Goal: Obtain resource: Download file/media

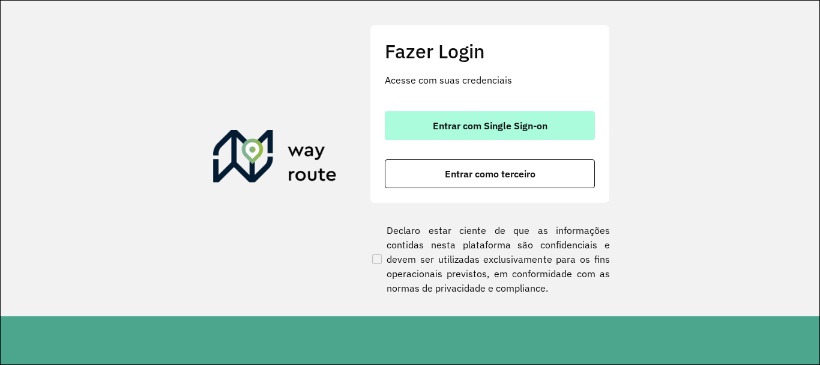
click at [433, 128] on span "Entrar com Single Sign-on" at bounding box center [490, 126] width 115 height 10
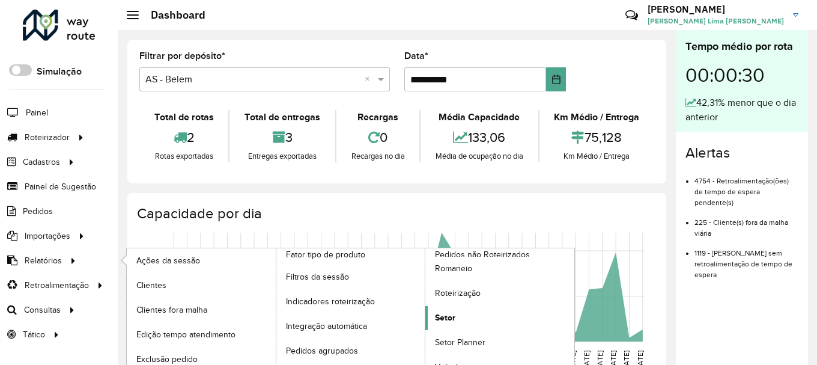
click at [449, 311] on span "Setor" at bounding box center [445, 317] width 20 height 13
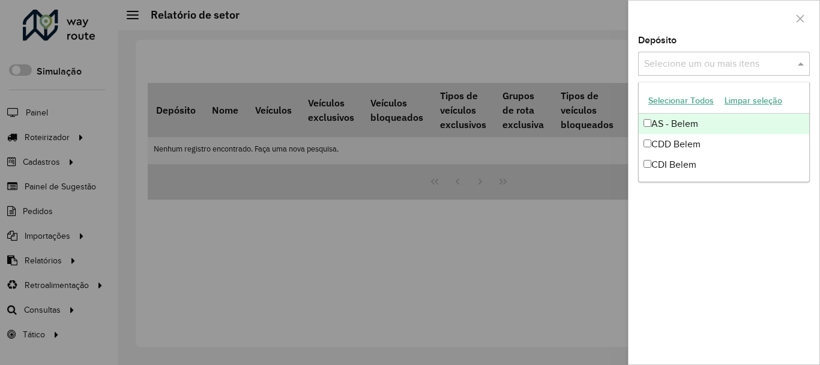
click at [692, 70] on input "text" at bounding box center [718, 64] width 154 height 14
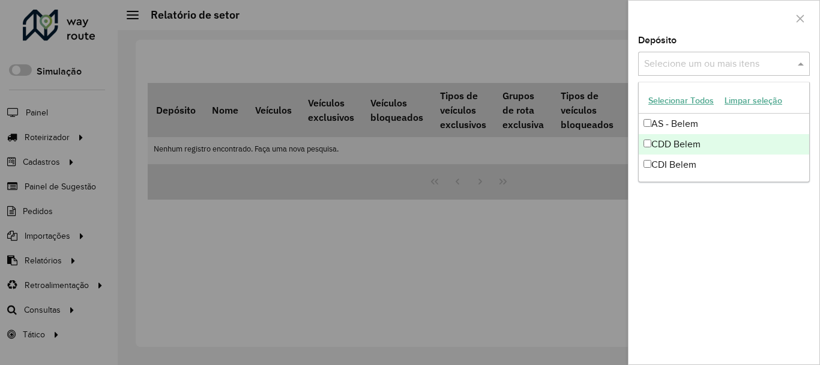
click at [661, 140] on div "CDD Belem" at bounding box center [724, 144] width 171 height 20
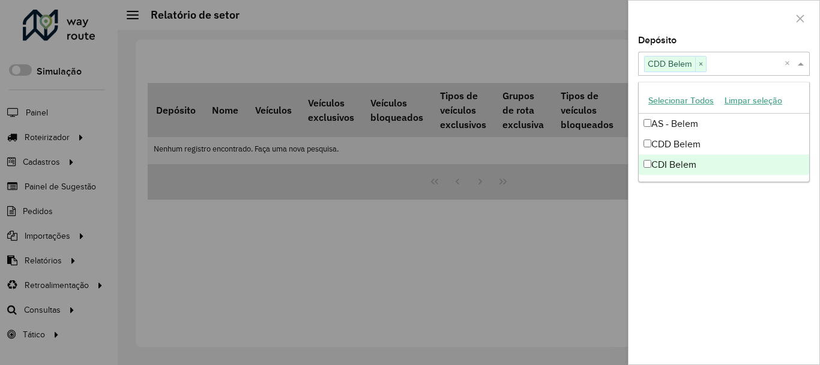
click at [702, 259] on div "Depósito Selecione um ou mais itens CDD Belem × × Grupo de Depósito Selecione u…" at bounding box center [724, 200] width 191 height 328
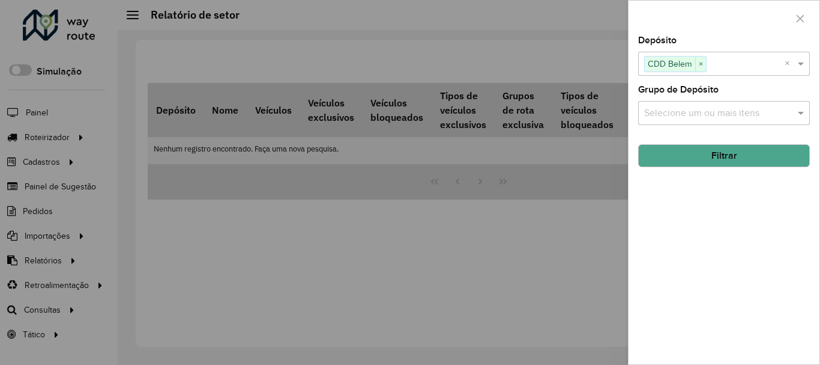
click at [695, 151] on button "Filtrar" at bounding box center [724, 155] width 172 height 23
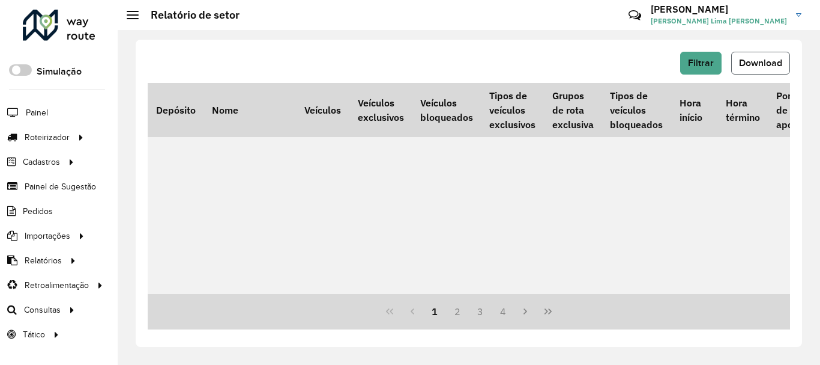
click at [747, 60] on span "Download" at bounding box center [760, 63] width 43 height 10
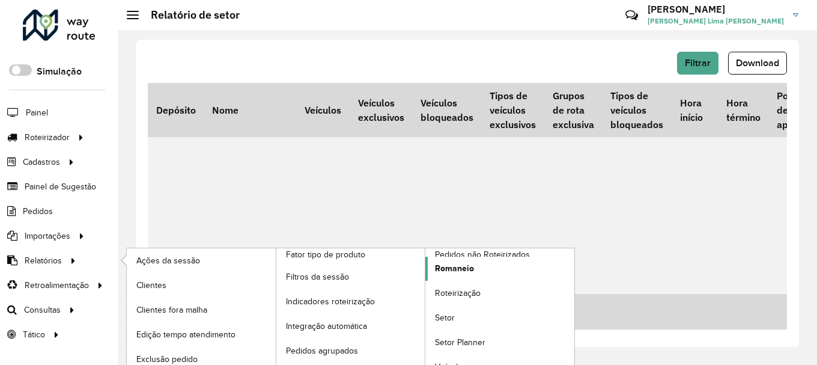
click at [476, 271] on link "Romaneio" at bounding box center [499, 268] width 149 height 24
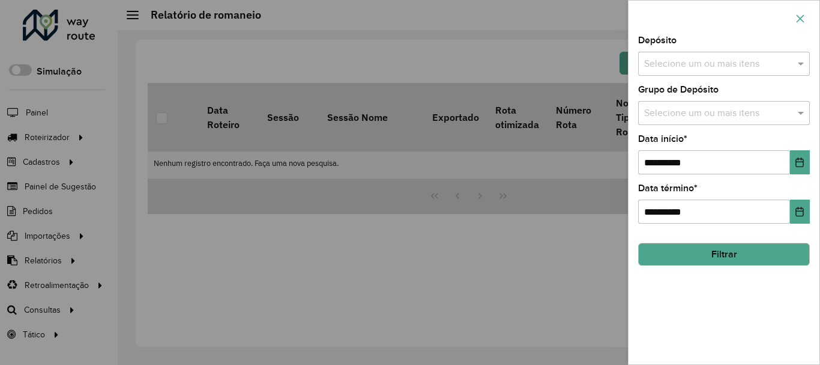
click at [802, 18] on icon "button" at bounding box center [801, 19] width 10 height 10
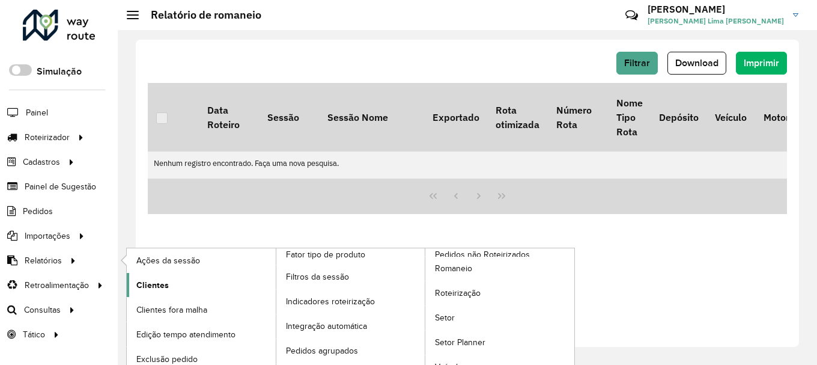
click at [170, 288] on link "Clientes" at bounding box center [201, 285] width 149 height 24
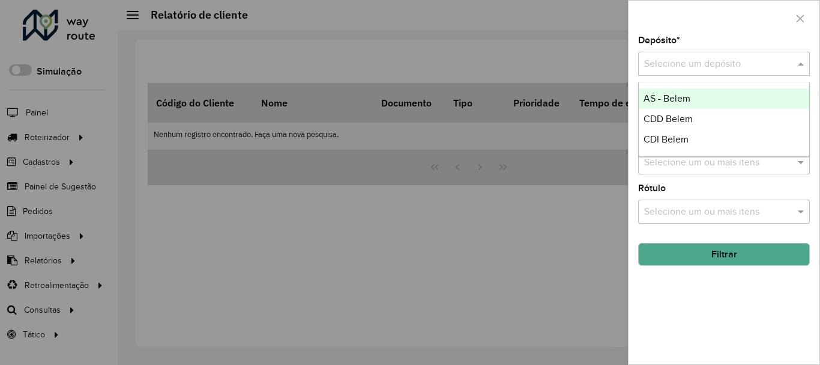
click at [713, 64] on input "text" at bounding box center [712, 64] width 136 height 14
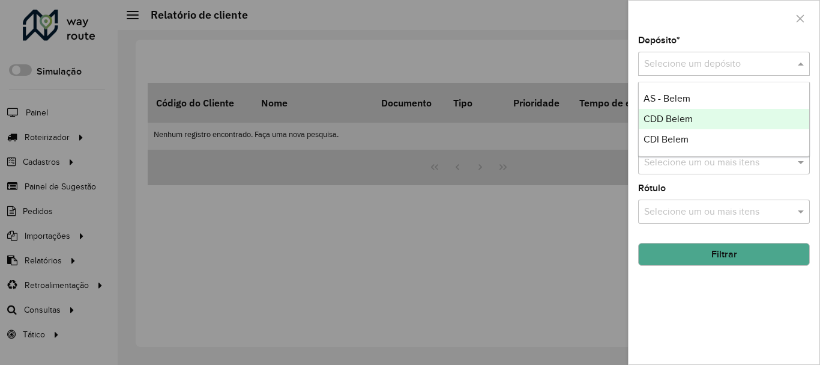
click at [670, 124] on span "CDD Belem" at bounding box center [668, 119] width 49 height 10
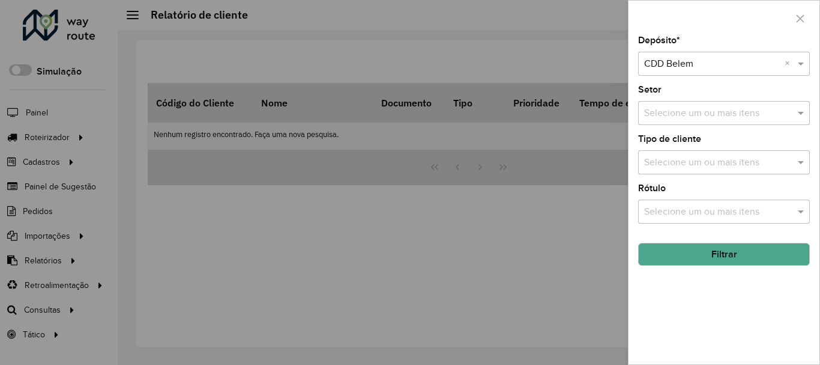
click at [727, 262] on button "Filtrar" at bounding box center [724, 254] width 172 height 23
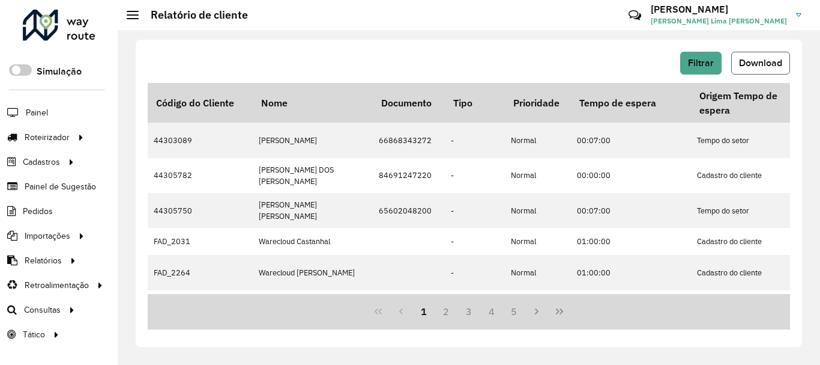
click at [771, 67] on span "Download" at bounding box center [760, 63] width 43 height 10
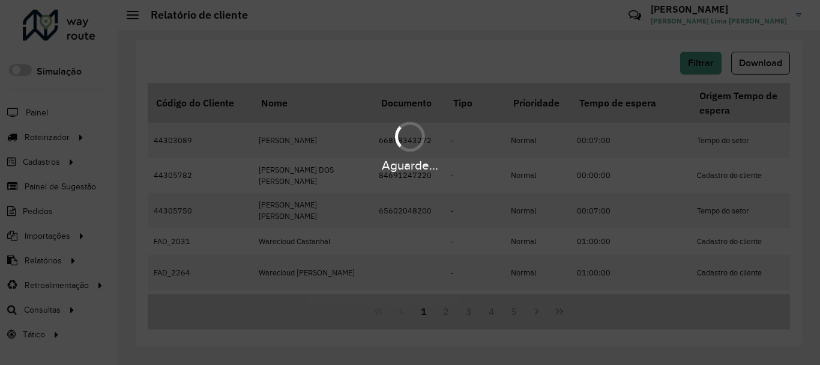
drag, startPoint x: 415, startPoint y: 192, endPoint x: 411, endPoint y: 210, distance: 17.9
click at [411, 210] on div "Aguarde..." at bounding box center [410, 182] width 820 height 365
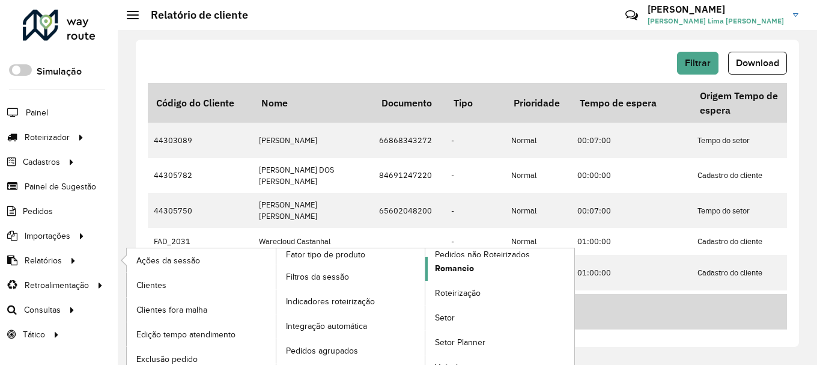
click at [442, 269] on span "Romaneio" at bounding box center [454, 268] width 39 height 13
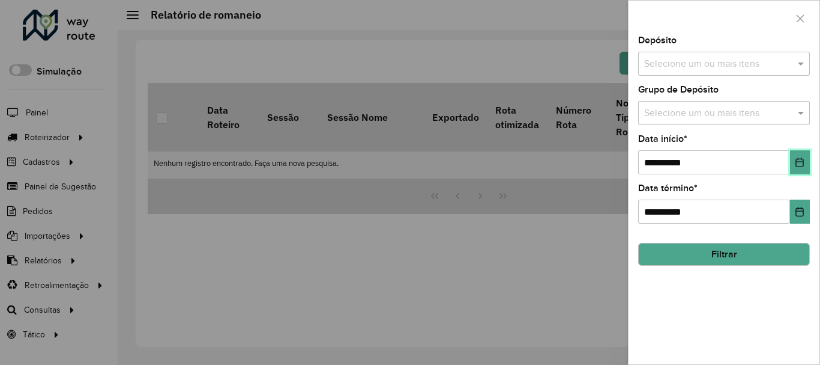
click at [799, 160] on icon "Choose Date" at bounding box center [800, 162] width 10 height 10
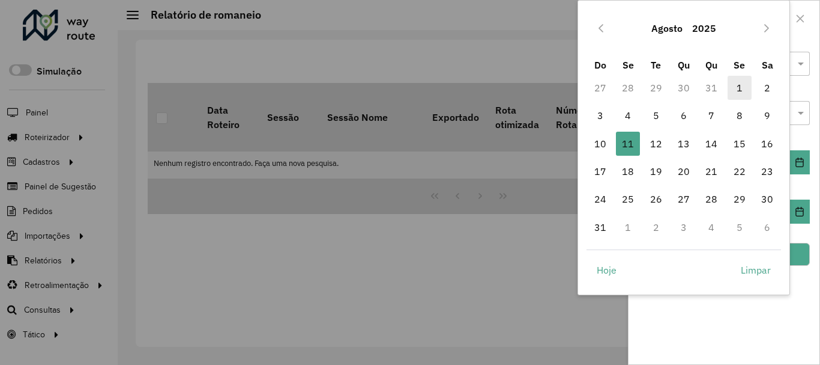
click at [736, 90] on span "1" at bounding box center [740, 88] width 24 height 24
type input "**********"
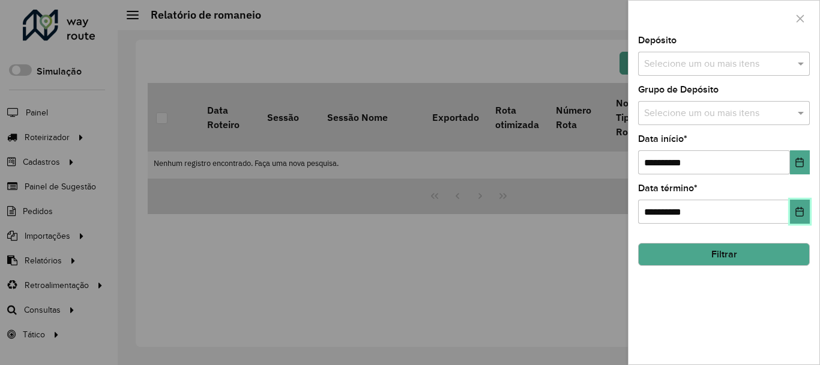
click at [801, 208] on icon "Choose Date" at bounding box center [800, 212] width 8 height 10
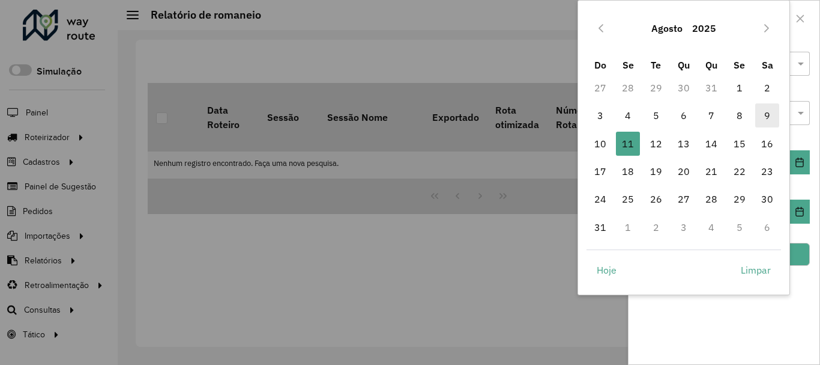
click at [765, 116] on span "9" at bounding box center [767, 115] width 24 height 24
type input "**********"
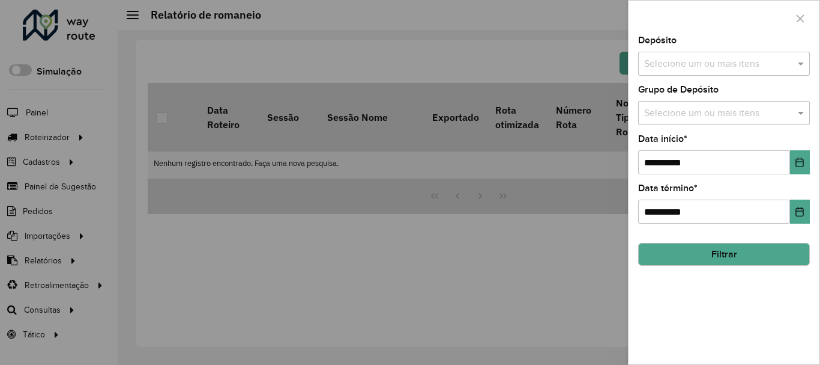
click at [701, 67] on input "text" at bounding box center [718, 64] width 154 height 14
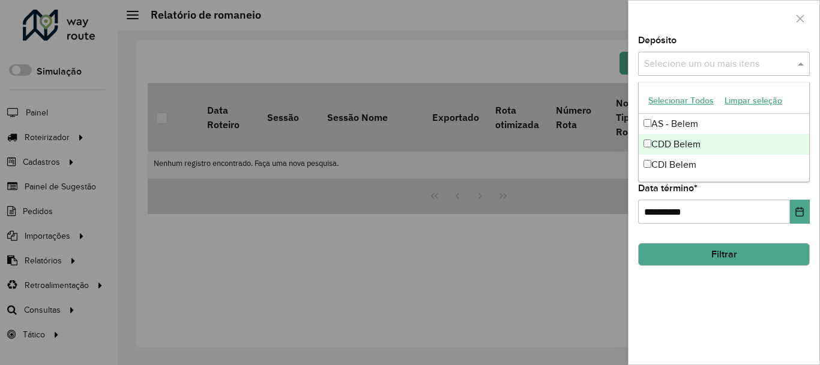
click at [688, 150] on div "CDD Belem" at bounding box center [724, 144] width 171 height 20
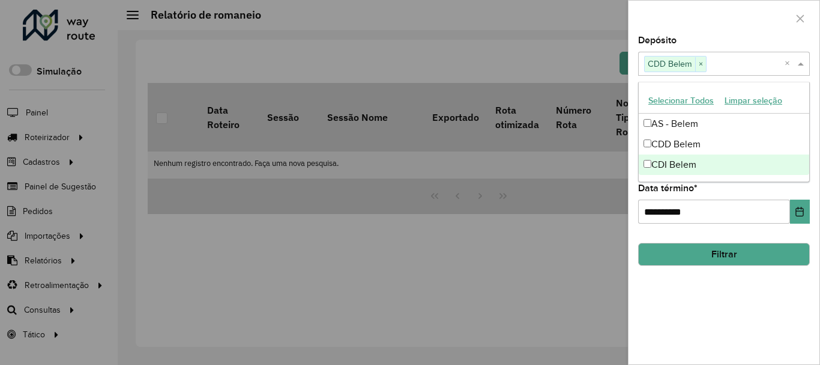
click at [722, 257] on button "Filtrar" at bounding box center [724, 254] width 172 height 23
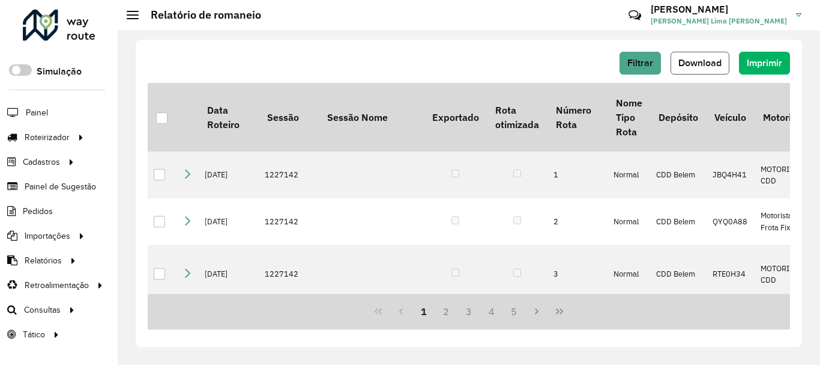
click at [712, 53] on button "Download" at bounding box center [700, 63] width 59 height 23
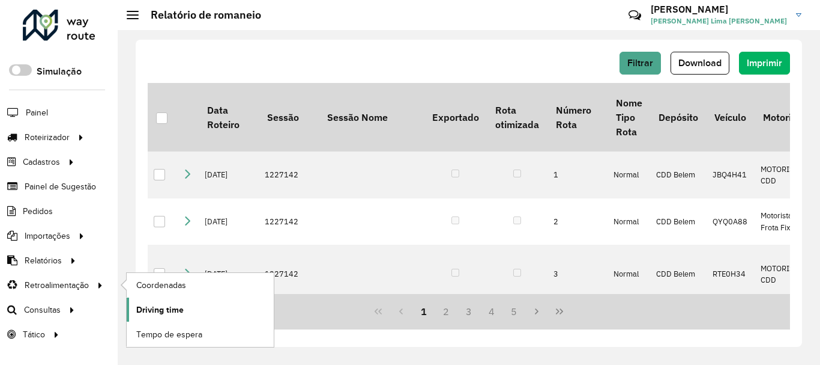
click at [155, 306] on span "Driving time" at bounding box center [159, 309] width 47 height 13
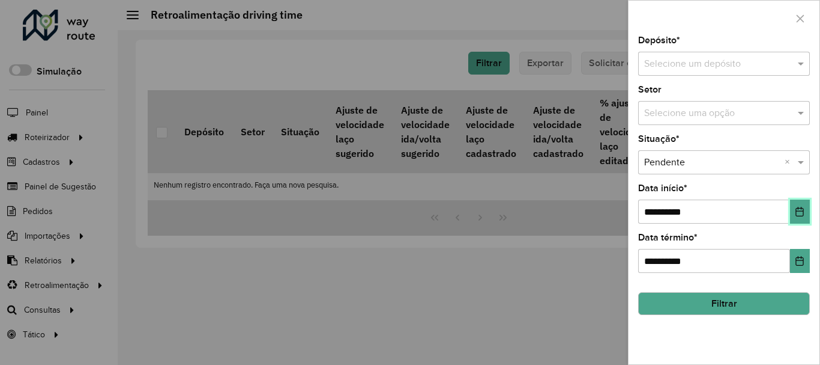
click at [792, 214] on button "Choose Date" at bounding box center [800, 211] width 20 height 24
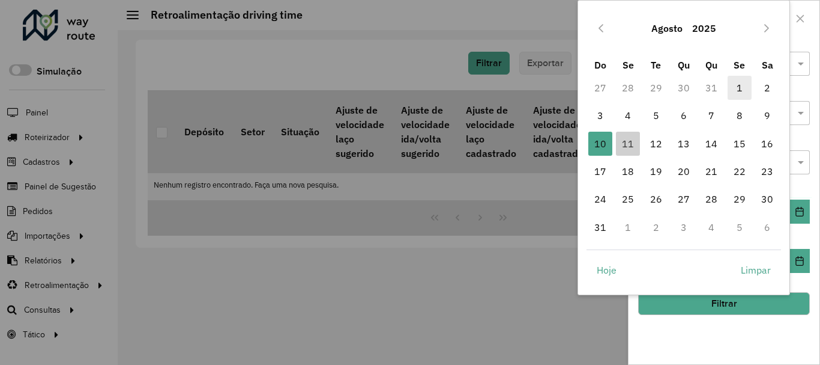
click at [735, 95] on span "1" at bounding box center [740, 88] width 24 height 24
type input "**********"
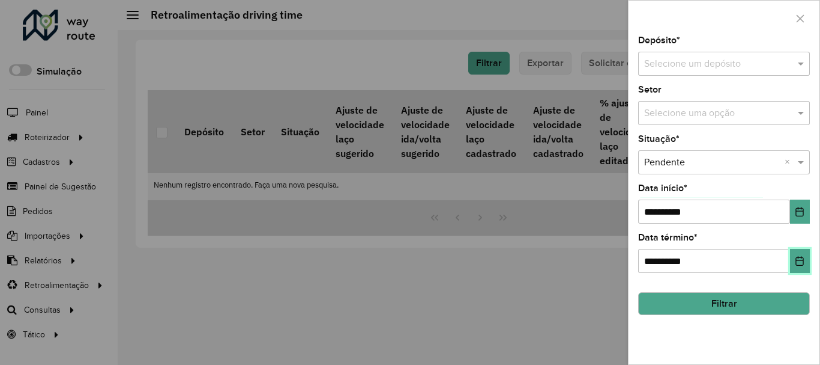
click at [806, 258] on button "Choose Date" at bounding box center [800, 261] width 20 height 24
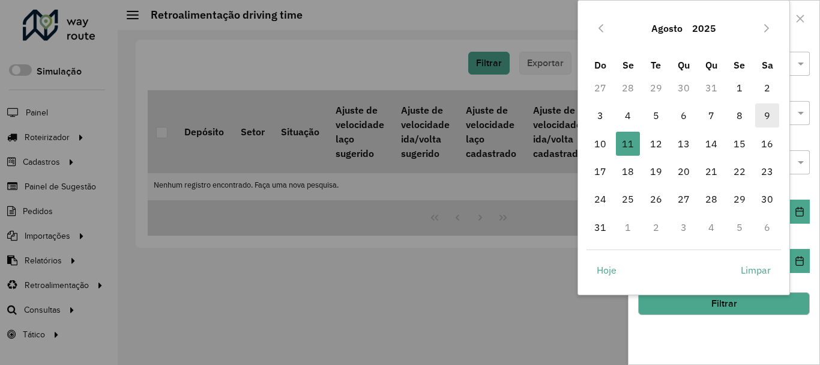
click at [772, 113] on span "9" at bounding box center [767, 115] width 24 height 24
type input "**********"
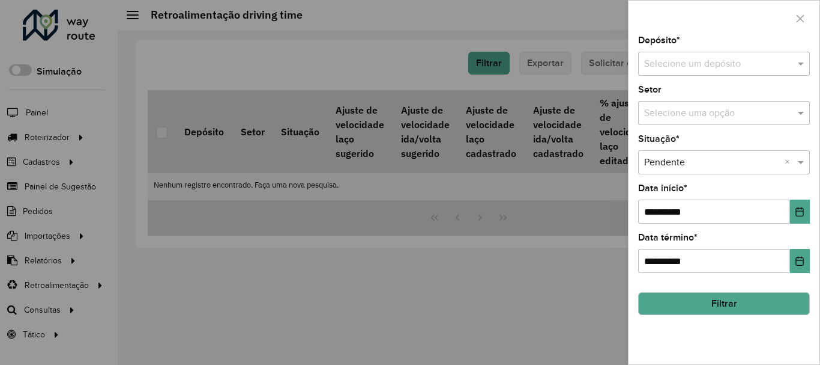
click at [710, 62] on input "text" at bounding box center [712, 64] width 136 height 14
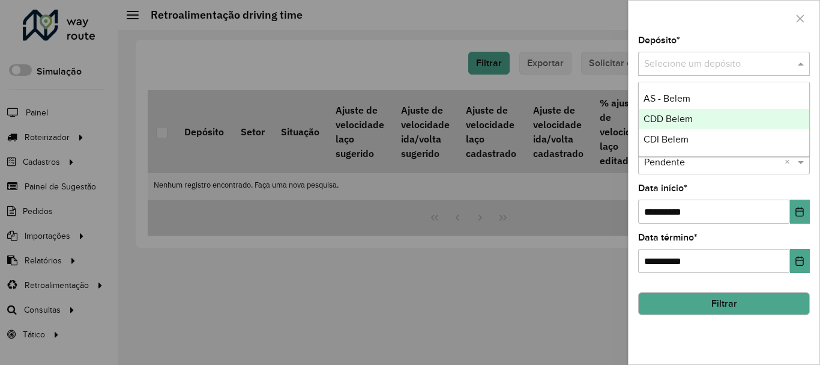
click at [680, 113] on div "CDD Belem" at bounding box center [724, 119] width 171 height 20
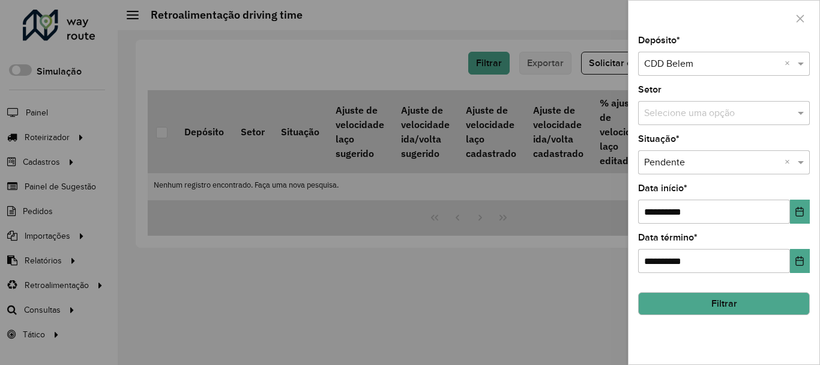
click at [725, 309] on button "Filtrar" at bounding box center [724, 303] width 172 height 23
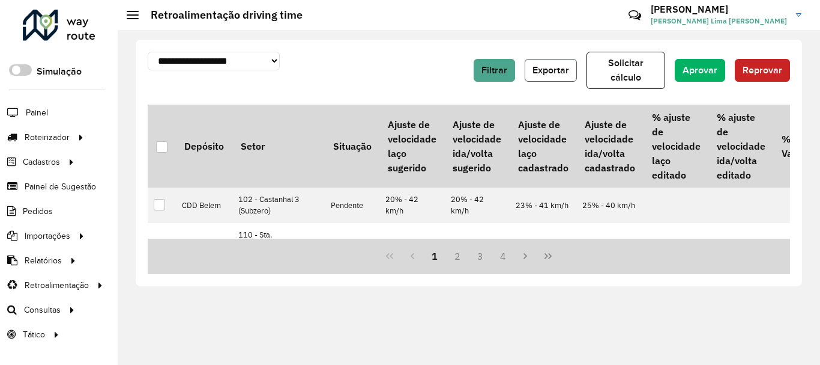
click at [550, 67] on span "Exportar" at bounding box center [551, 70] width 37 height 10
